Goal: Task Accomplishment & Management: Use online tool/utility

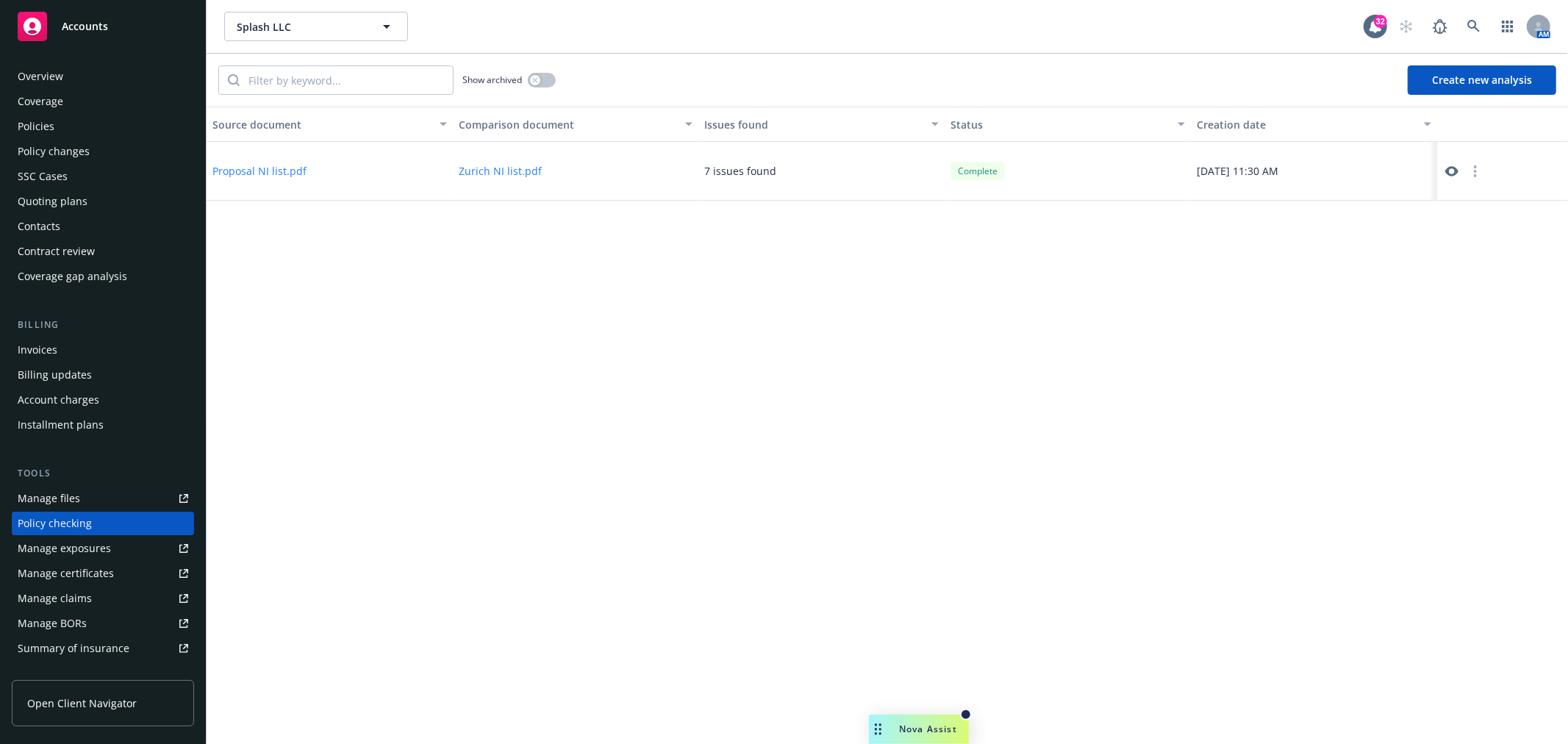
scroll to position [127, 0]
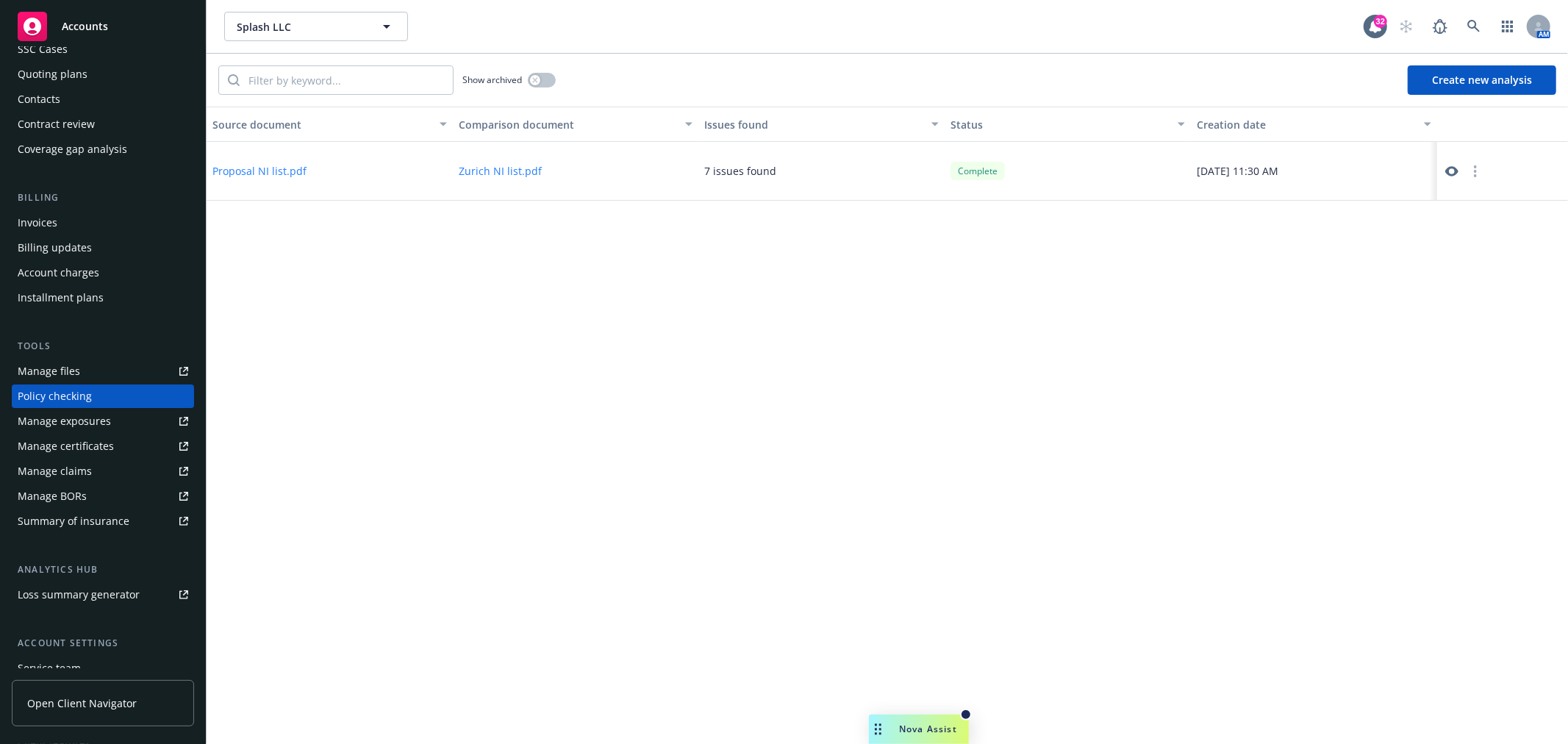
click at [1128, 326] on div "Source document Comparison document Issues found Status Creation date Proposal …" at bounding box center [887, 425] width 1361 height 637
